Goal: Information Seeking & Learning: Get advice/opinions

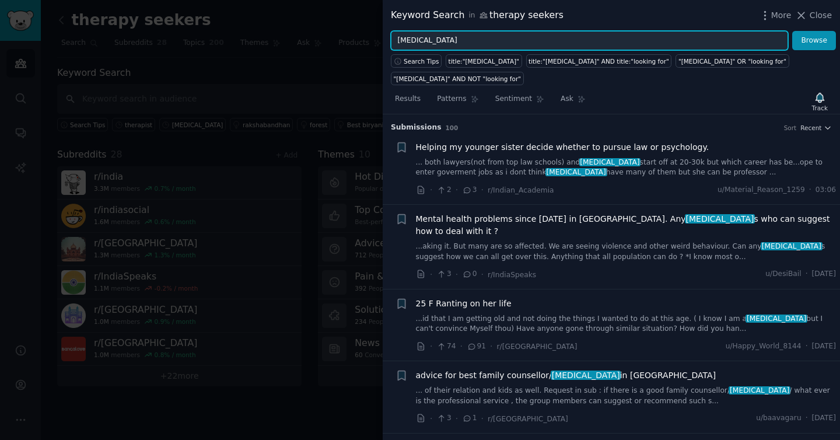
click at [480, 36] on input "[MEDICAL_DATA]" at bounding box center [589, 41] width 397 height 20
type input "therapist"
click at [792, 31] on button "Browse" at bounding box center [814, 41] width 44 height 20
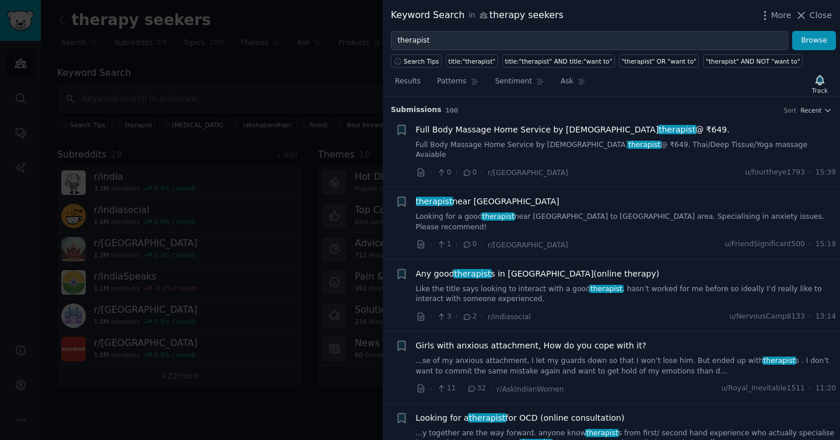
click at [533, 212] on link "Looking for a good therapist near [GEOGRAPHIC_DATA] to [GEOGRAPHIC_DATA] area. …" at bounding box center [626, 222] width 420 height 20
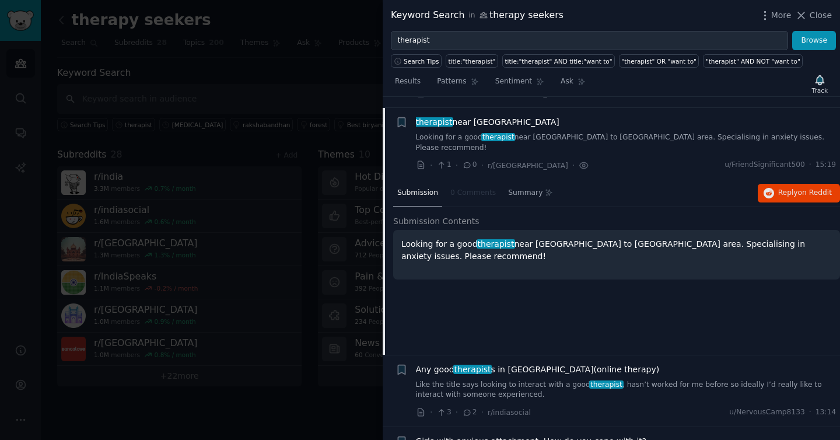
scroll to position [80, 0]
click at [763, 187] on icon "button" at bounding box center [768, 192] width 10 height 10
click at [436, 116] on span "therapist near [GEOGRAPHIC_DATA]" at bounding box center [487, 121] width 143 height 12
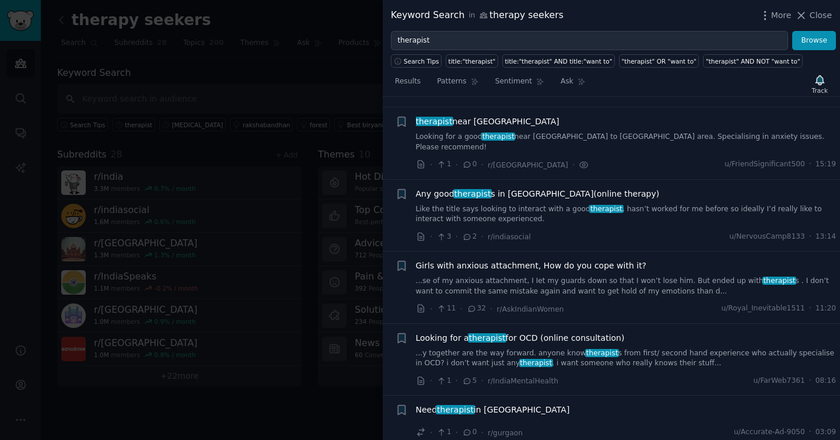
click at [457, 204] on link "Like the title says looking to interact with a good therapist , hasn’t worked f…" at bounding box center [626, 214] width 420 height 20
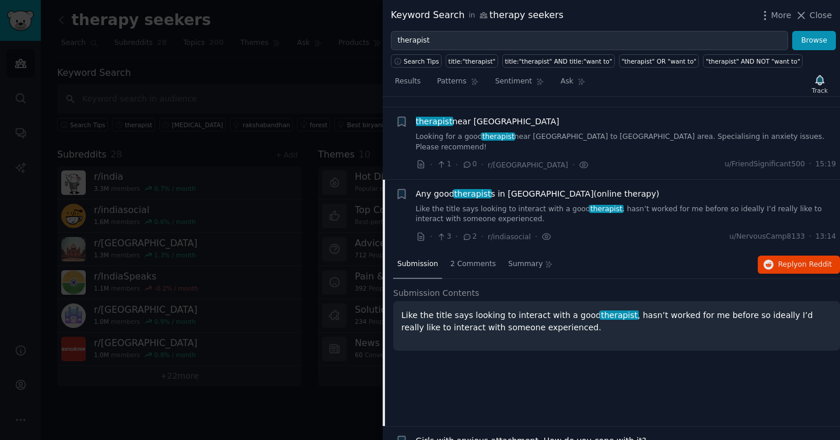
scroll to position [142, 0]
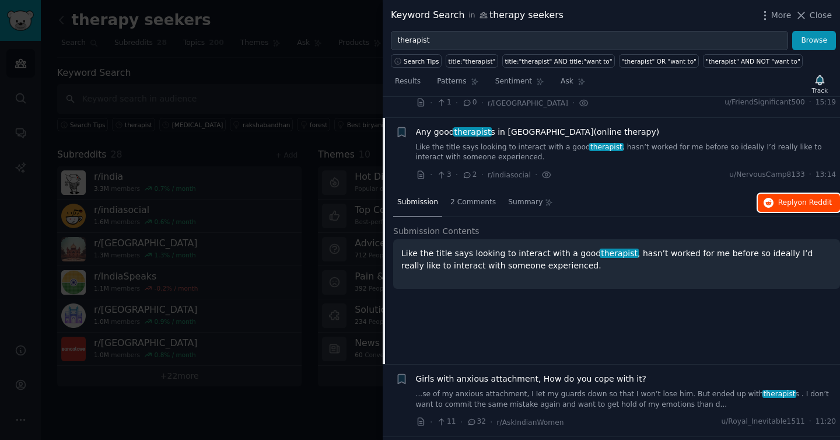
click at [784, 194] on button "Reply on Reddit" at bounding box center [798, 203] width 82 height 19
click at [529, 142] on link "Like the title says looking to interact with a good therapist , hasn’t worked f…" at bounding box center [626, 152] width 420 height 20
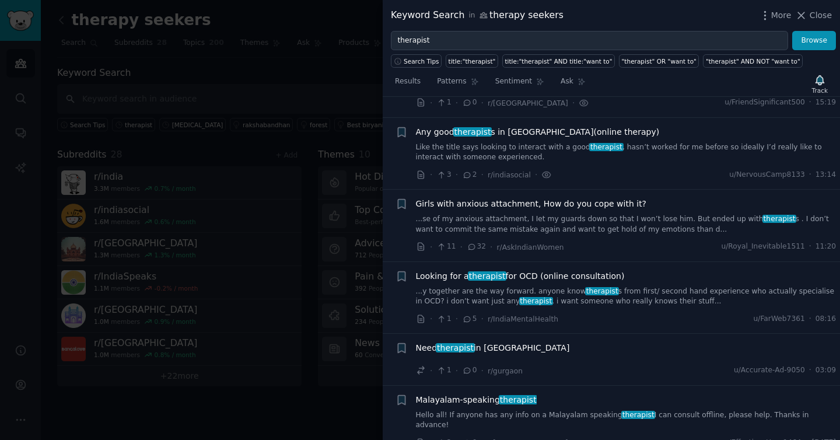
click at [451, 286] on link "...y together are the way forward. anyone know therapist s from first/ second h…" at bounding box center [626, 296] width 420 height 20
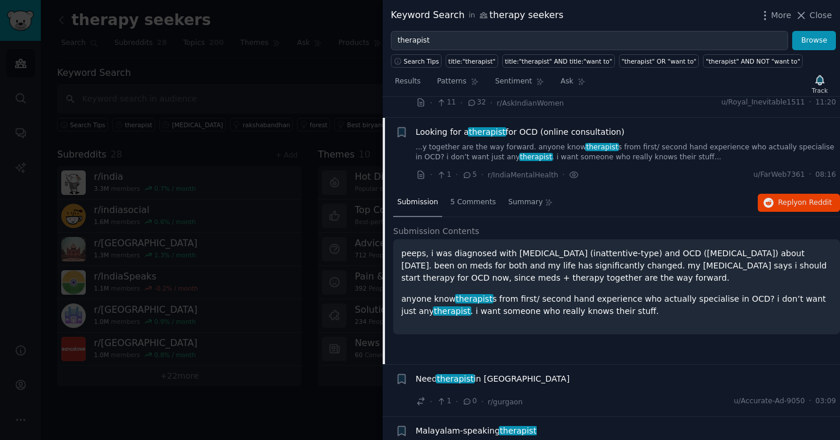
scroll to position [286, 0]
click at [773, 194] on button "Reply on Reddit" at bounding box center [798, 203] width 82 height 19
click at [455, 142] on link "...y together are the way forward. anyone know therapist s from first/ second h…" at bounding box center [626, 152] width 420 height 20
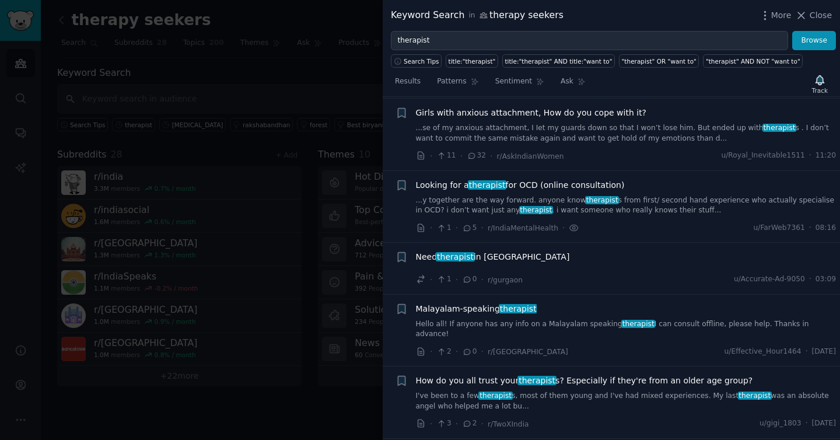
scroll to position [232, 0]
click at [809, 20] on button "Close" at bounding box center [813, 15] width 37 height 12
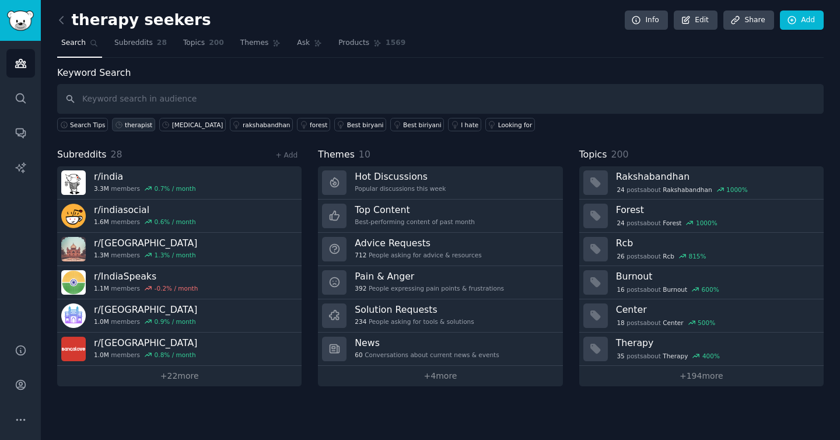
click at [146, 121] on div "therapist" at bounding box center [138, 125] width 27 height 8
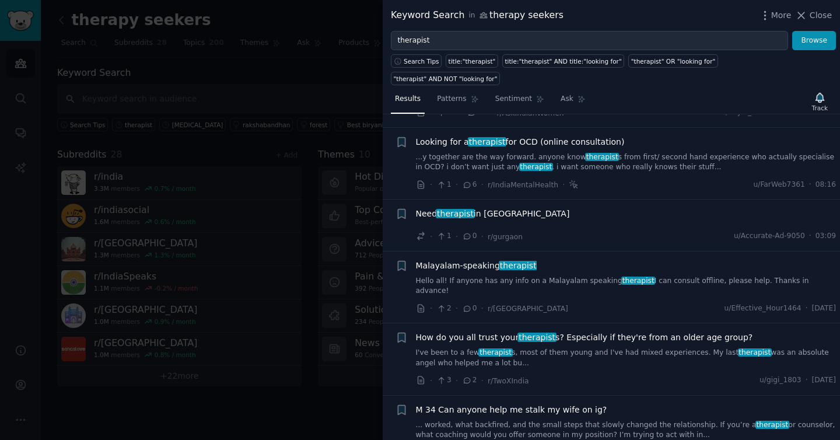
scroll to position [302, 0]
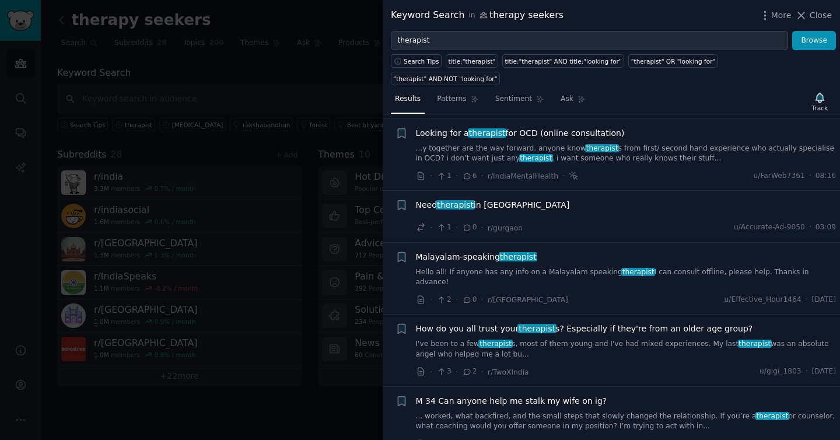
click at [492, 199] on span "Need therapist in [GEOGRAPHIC_DATA]" at bounding box center [493, 205] width 154 height 12
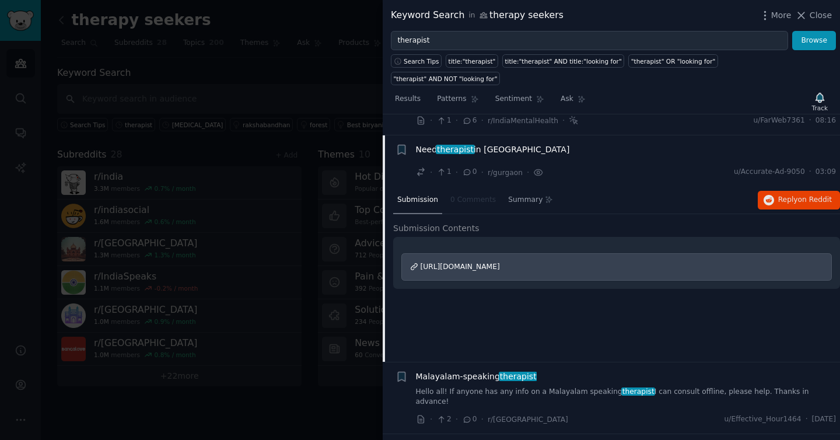
scroll to position [358, 0]
click at [773, 190] on button "Reply on Reddit" at bounding box center [798, 199] width 82 height 19
click at [438, 144] on span "therapist" at bounding box center [455, 148] width 38 height 9
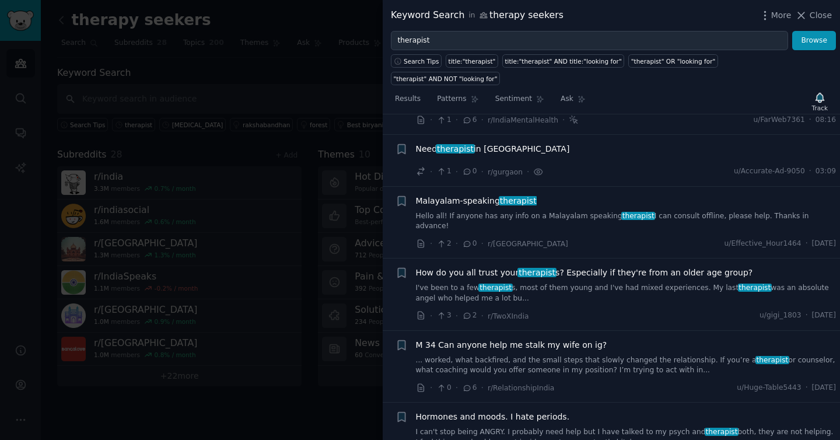
click at [490, 283] on span "therapist" at bounding box center [495, 287] width 34 height 8
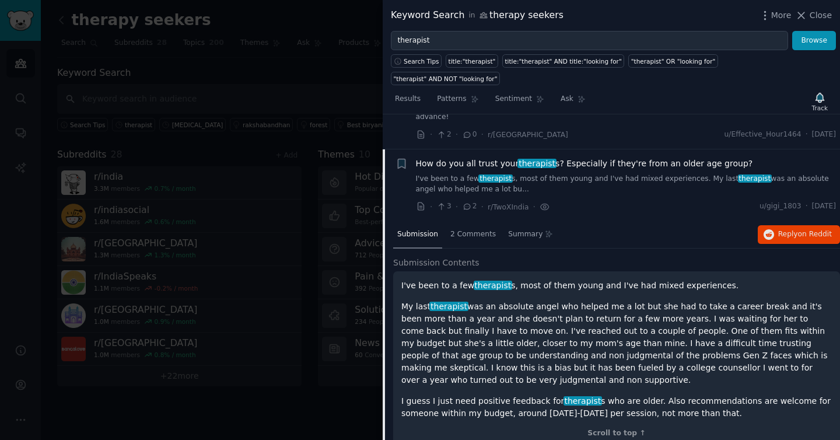
scroll to position [471, 0]
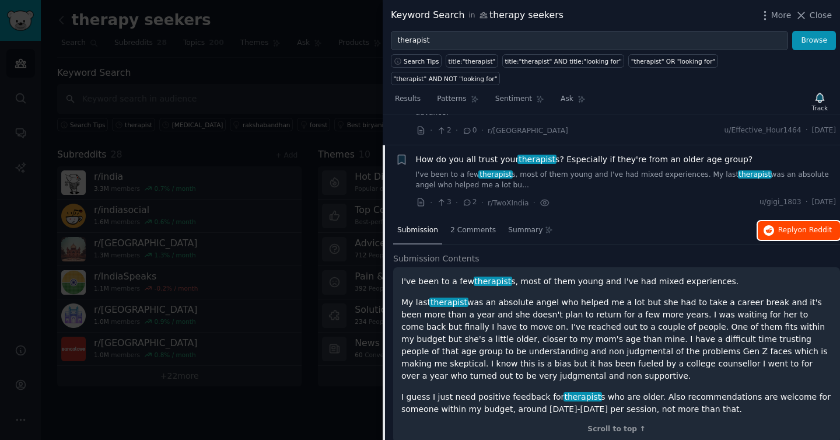
click at [801, 226] on span "on Reddit" at bounding box center [815, 230] width 34 height 8
click at [578, 153] on div "How do you all trust your therapist s? Especially if they're from an older age …" at bounding box center [626, 171] width 420 height 37
click at [580, 170] on link "I've been to a few therapist s, most of them young and I've had mixed experienc…" at bounding box center [626, 180] width 420 height 20
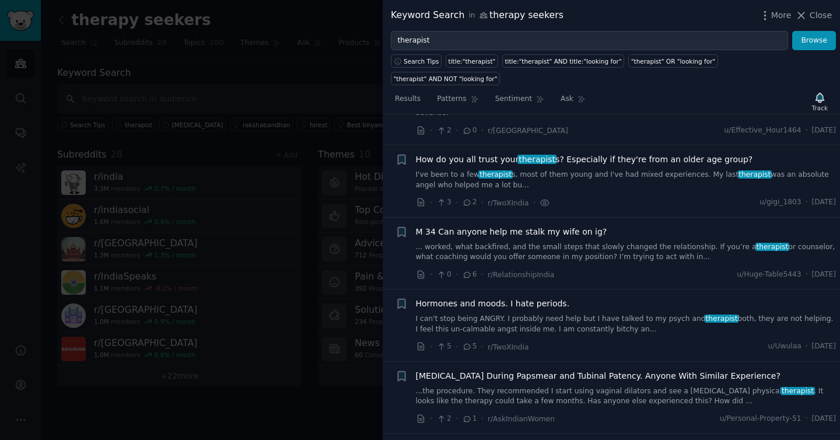
click at [560, 242] on link "... worked, what backfired, and the small steps that slowly changed the relatio…" at bounding box center [626, 252] width 420 height 20
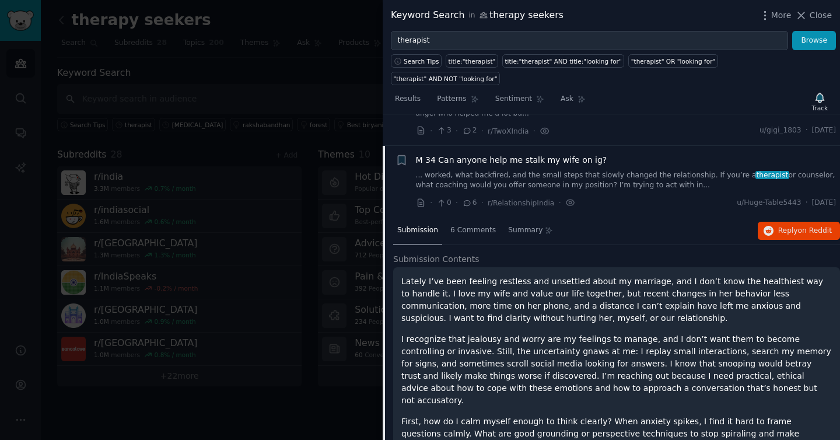
scroll to position [543, 0]
click at [795, 225] on span "Reply on Reddit" at bounding box center [805, 230] width 54 height 10
click at [473, 170] on link "... worked, what backfired, and the small steps that slowly changed the relatio…" at bounding box center [626, 180] width 420 height 20
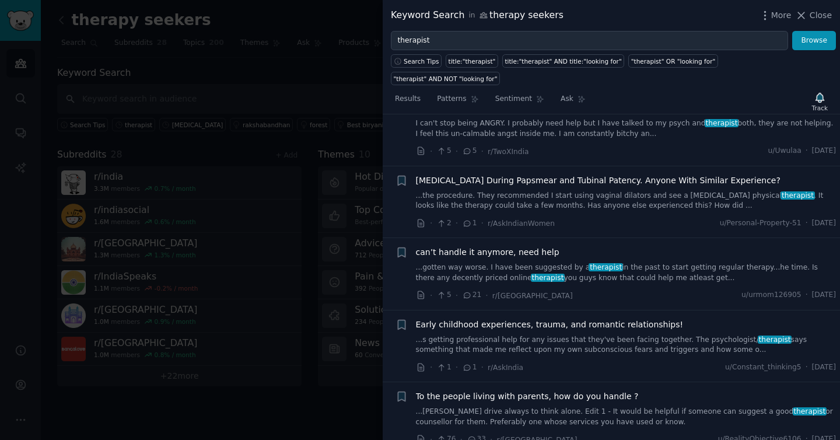
scroll to position [670, 0]
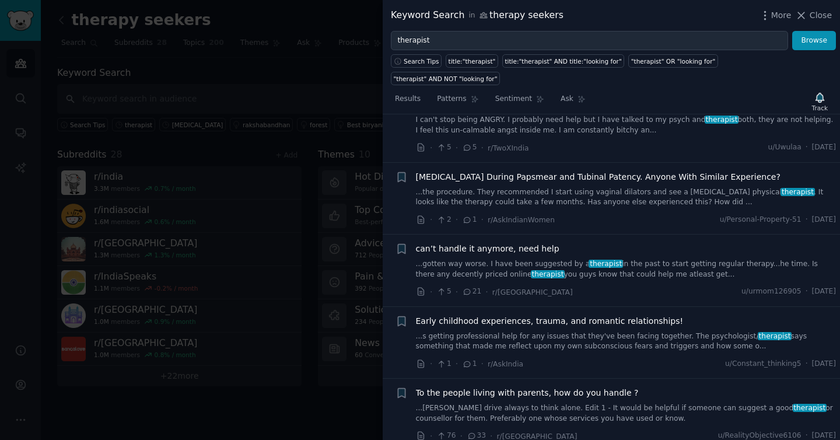
click at [478, 259] on link "...gotten way worse. I have been suggested by a therapist in the past to start …" at bounding box center [626, 269] width 420 height 20
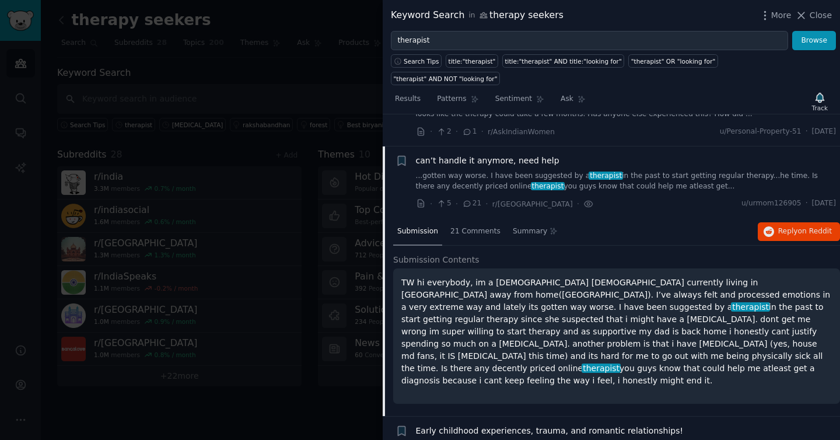
scroll to position [759, 0]
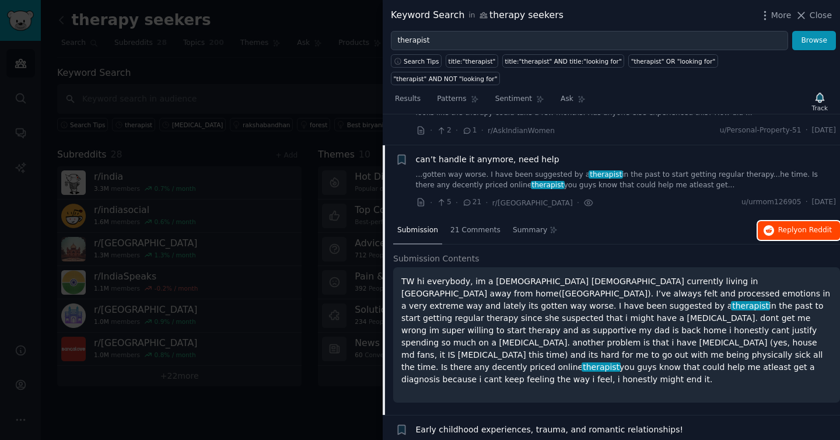
click at [782, 225] on span "Reply on Reddit" at bounding box center [805, 230] width 54 height 10
click at [468, 170] on link "...gotten way worse. I have been suggested by a therapist in the past to start …" at bounding box center [626, 180] width 420 height 20
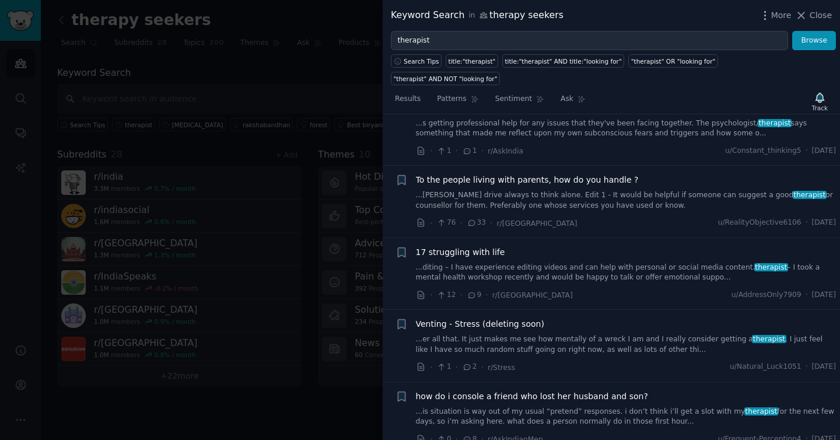
scroll to position [885, 0]
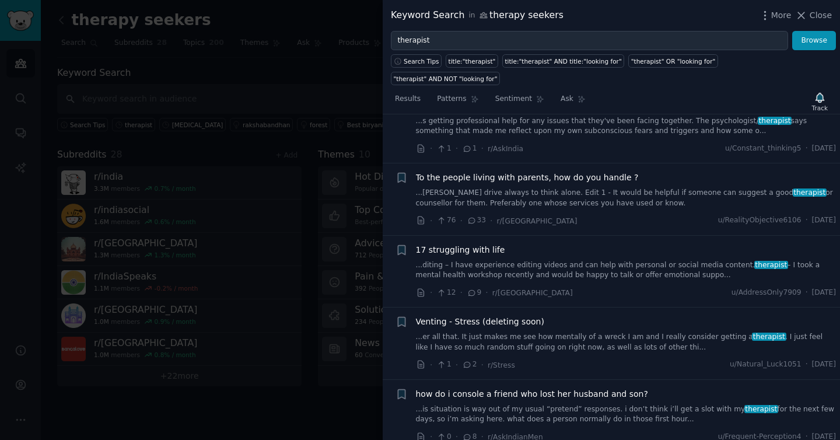
click at [480, 332] on link "...er all that. It just makes me see how mentally of a wreck I am and I really …" at bounding box center [626, 342] width 420 height 20
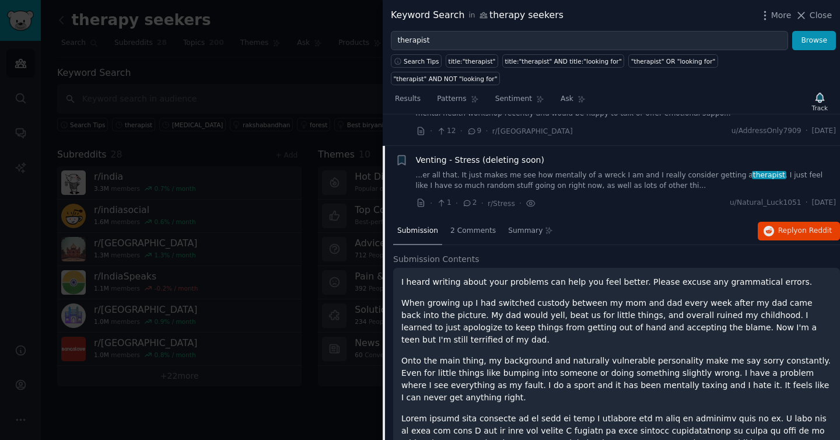
scroll to position [1047, 0]
click at [808, 221] on button "Reply on Reddit" at bounding box center [798, 230] width 82 height 19
click at [518, 170] on link "...er all that. It just makes me see how mentally of a wreck I am and I really …" at bounding box center [626, 180] width 420 height 20
